Goal: Information Seeking & Learning: Learn about a topic

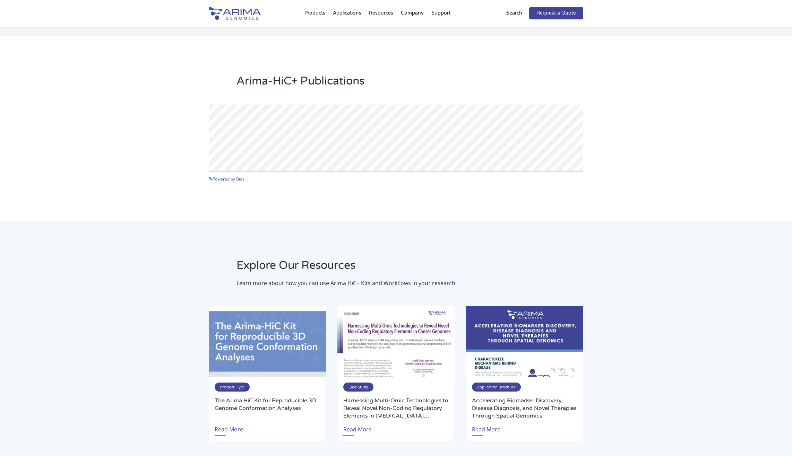
scroll to position [888, 0]
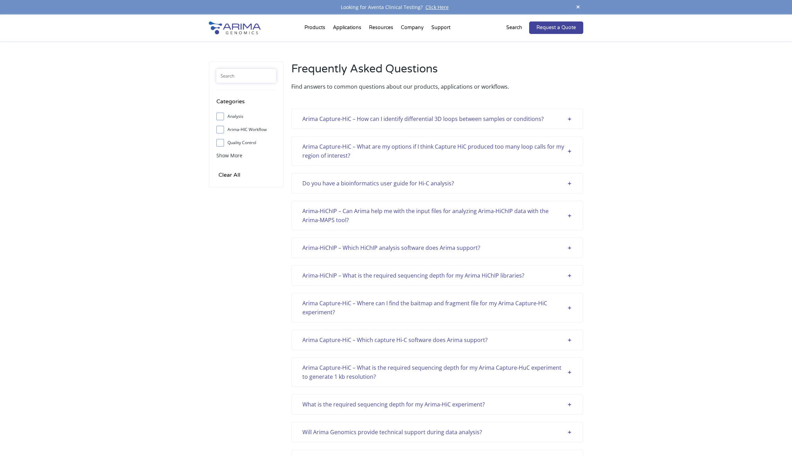
click at [240, 77] on input "text" at bounding box center [246, 76] width 60 height 14
type input "enzyme"
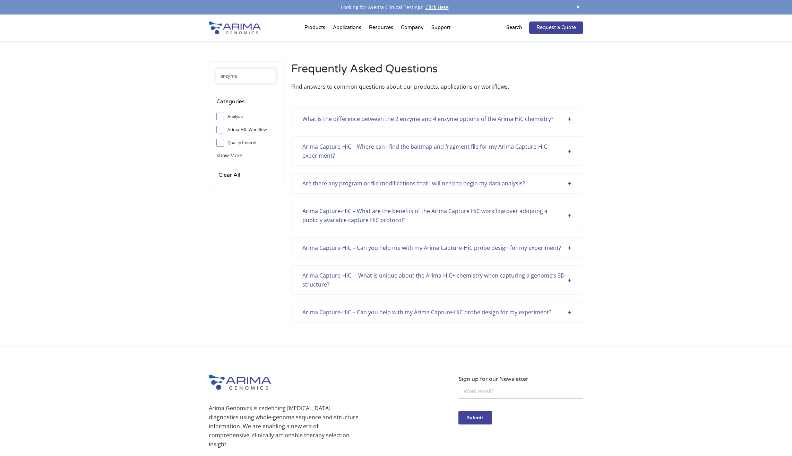
click at [542, 121] on div "What is the difference between the 2 enzyme and 4 enzyme options of the Arima H…" at bounding box center [437, 118] width 270 height 9
click at [516, 149] on div "Arima Capture-HiC – Where can I find the baitmap and fragment file for my Arima…" at bounding box center [437, 151] width 270 height 18
click at [542, 216] on div "Arima Capture-HiC – What are the benefits of the Arima Capture HiC workflow ove…" at bounding box center [437, 216] width 270 height 18
click at [529, 246] on div "Arima Capture-HiC – Can you help me with my Arima Capture-HiC probe design for …" at bounding box center [437, 247] width 270 height 9
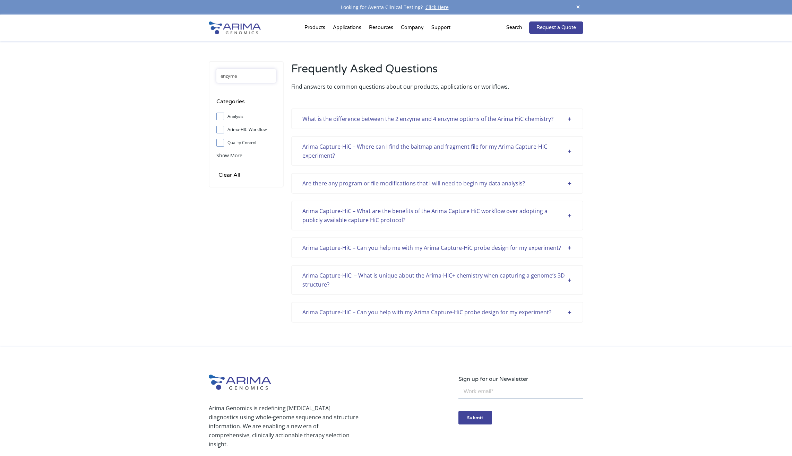
click at [529, 246] on div "Arima Capture-HiC – Can you help me with my Arima Capture-HiC probe design for …" at bounding box center [437, 247] width 270 height 9
click at [516, 277] on div "Arima Capture-HiC: – What is unique about the Arima-HiC+ chemistry when capturi…" at bounding box center [437, 280] width 270 height 18
